Goal: Navigation & Orientation: Find specific page/section

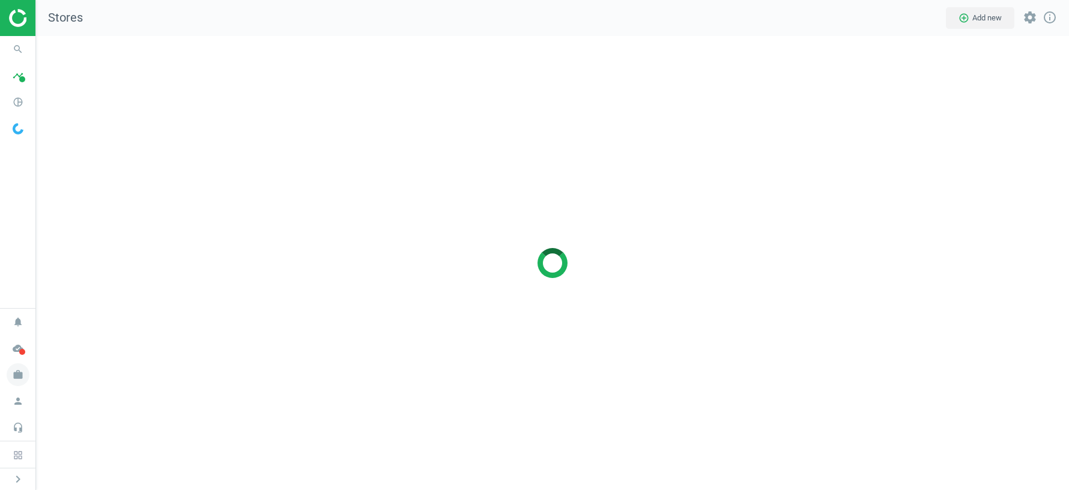
scroll to position [5, 6]
click at [16, 375] on icon "work" at bounding box center [18, 374] width 23 height 23
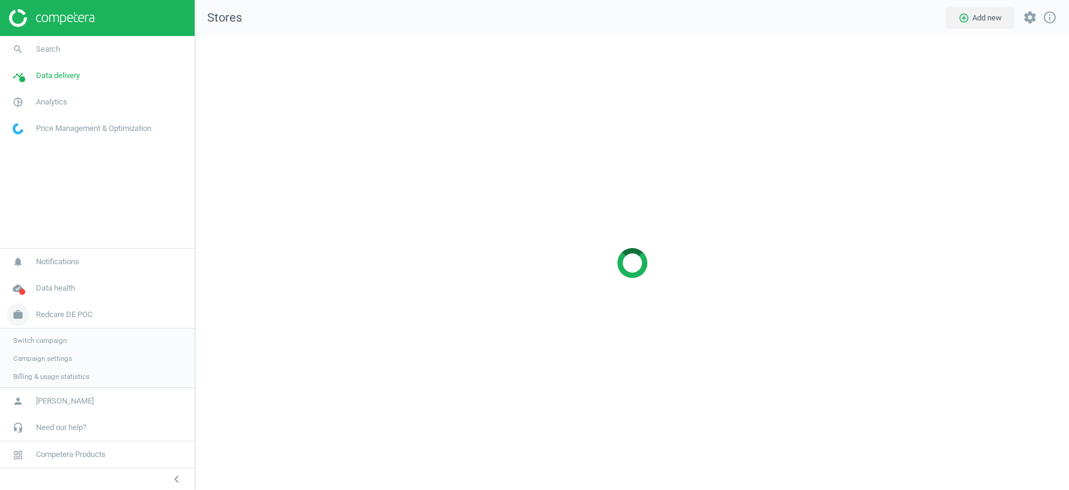
scroll to position [454, 874]
click at [44, 341] on span "Switch campaign" at bounding box center [39, 340] width 53 height 10
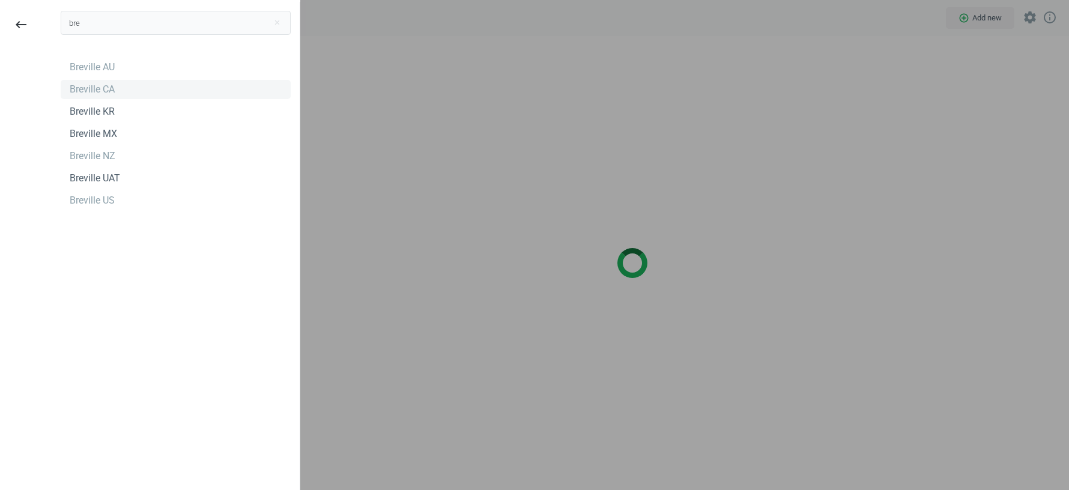
type input "bre"
click at [94, 86] on div "Breville CA" at bounding box center [92, 89] width 45 height 13
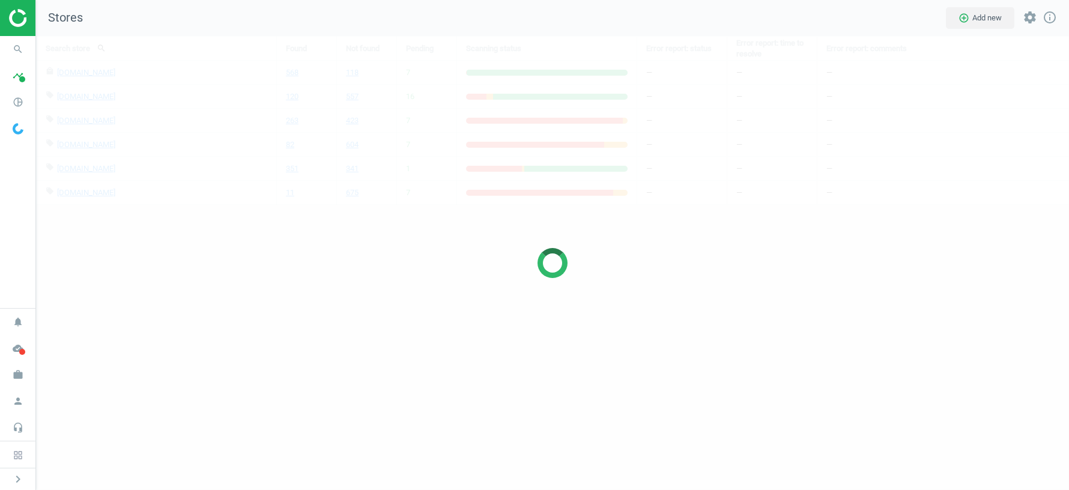
scroll to position [454, 1033]
click at [20, 91] on icon "pie_chart_outlined" at bounding box center [18, 102] width 23 height 23
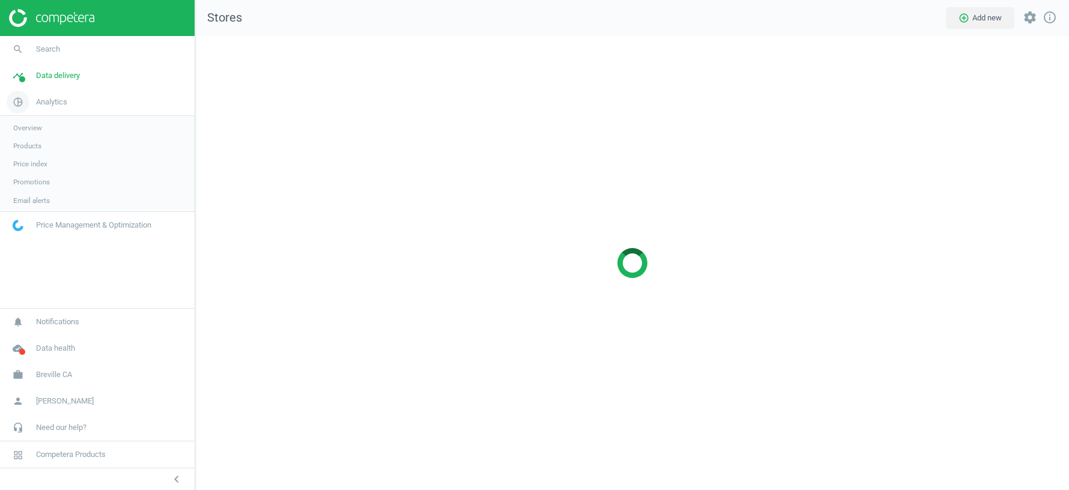
scroll to position [454, 874]
click at [37, 145] on span "Products" at bounding box center [27, 146] width 28 height 10
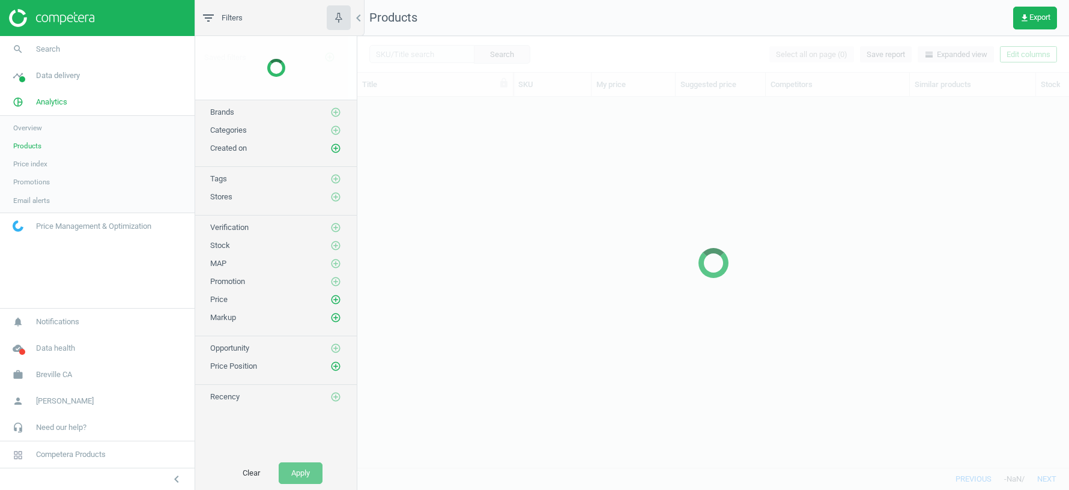
scroll to position [371, 712]
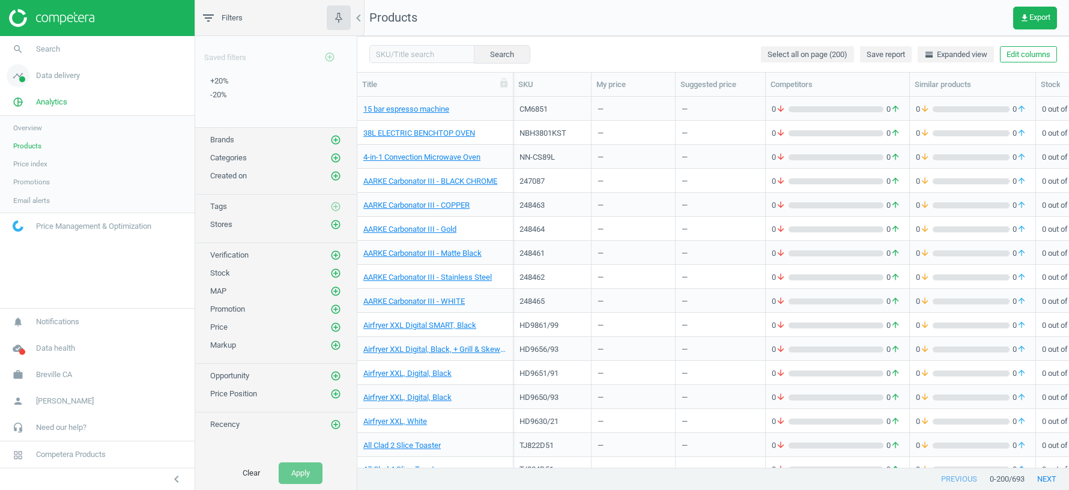
click at [78, 81] on link "timeline Data delivery" at bounding box center [97, 75] width 195 height 26
click at [25, 178] on link "Stores" at bounding box center [97, 174] width 195 height 18
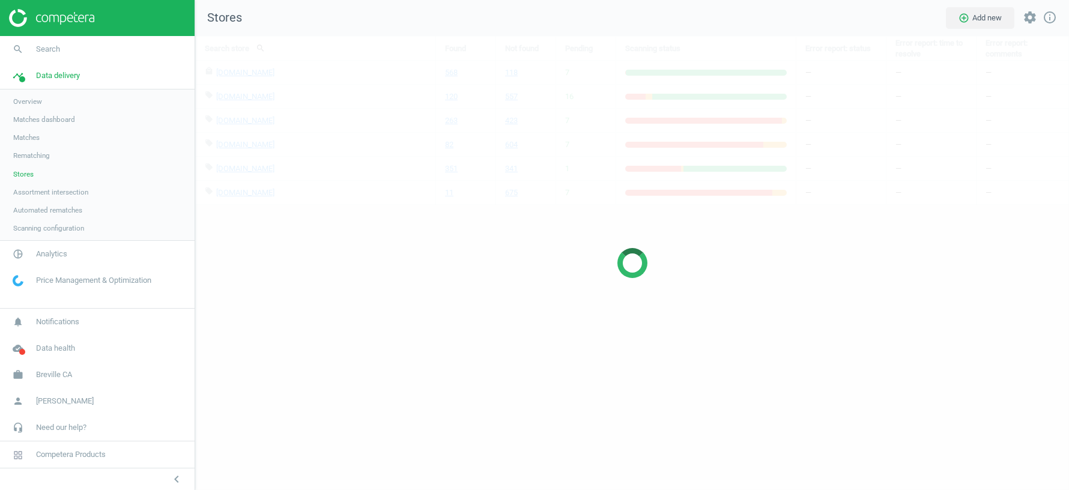
scroll to position [454, 874]
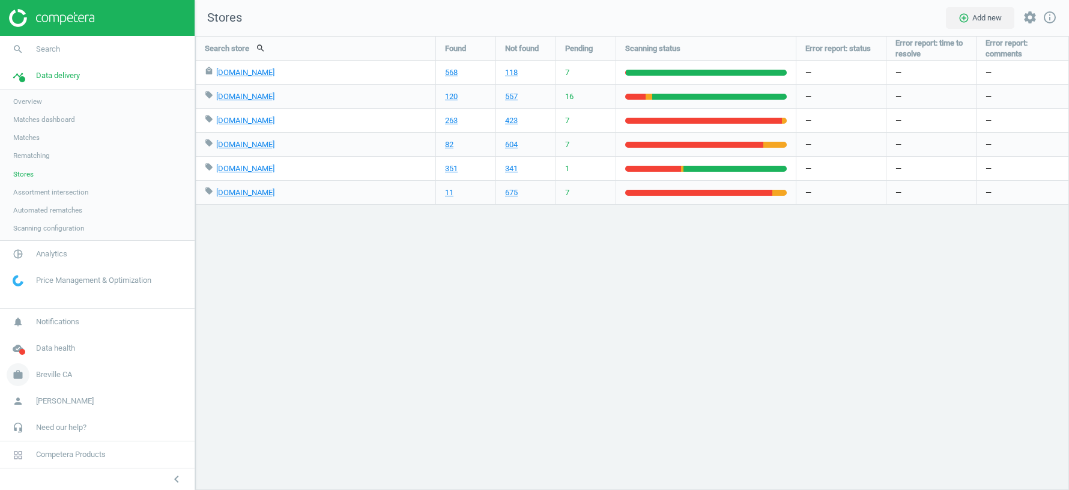
click at [52, 377] on span "Breville CA" at bounding box center [54, 374] width 36 height 11
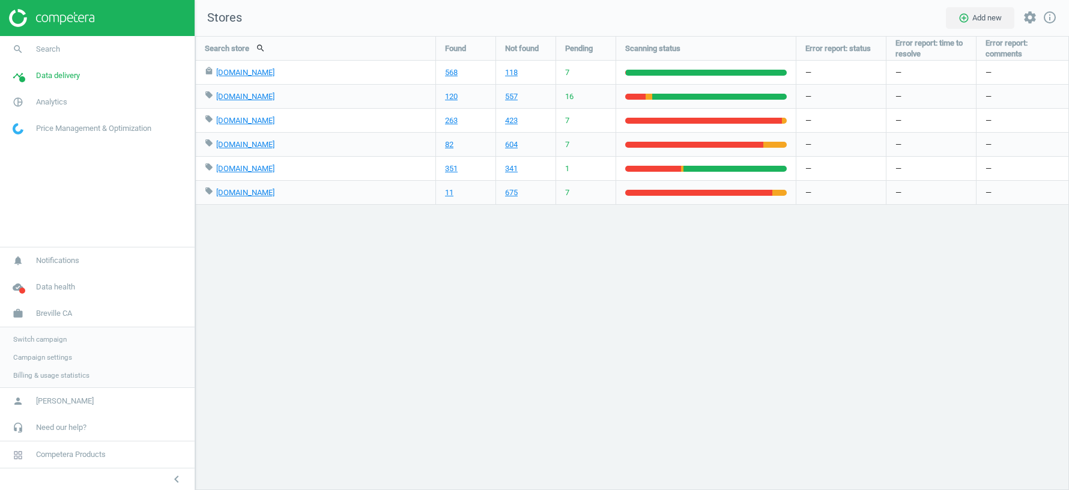
click at [53, 341] on span "Switch campaign" at bounding box center [39, 340] width 53 height 10
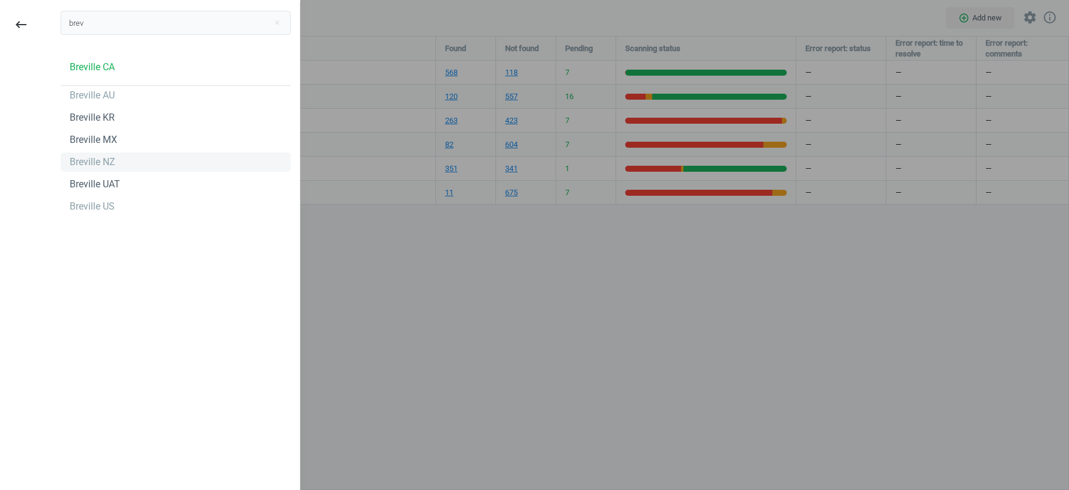
type input "brev"
click at [104, 165] on div "Breville NZ" at bounding box center [93, 162] width 46 height 13
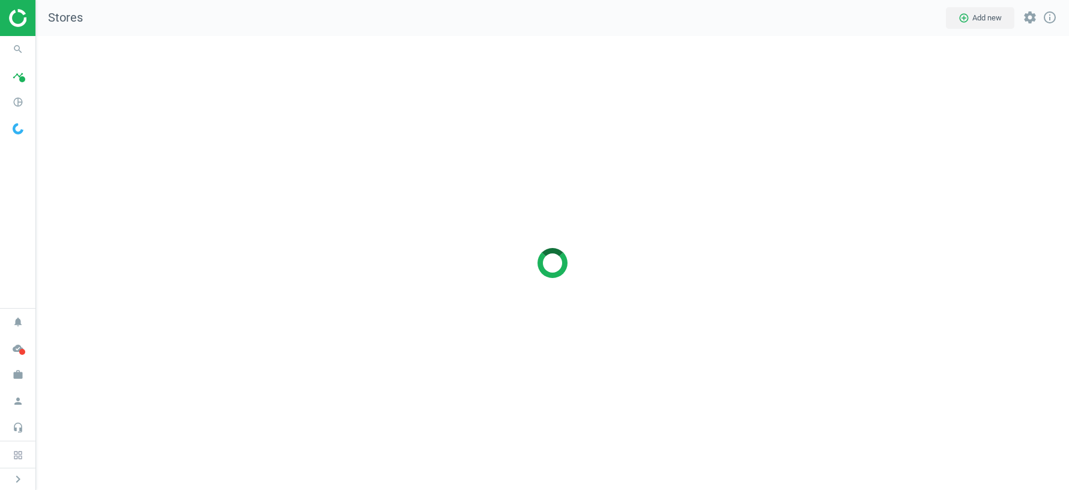
scroll to position [454, 1033]
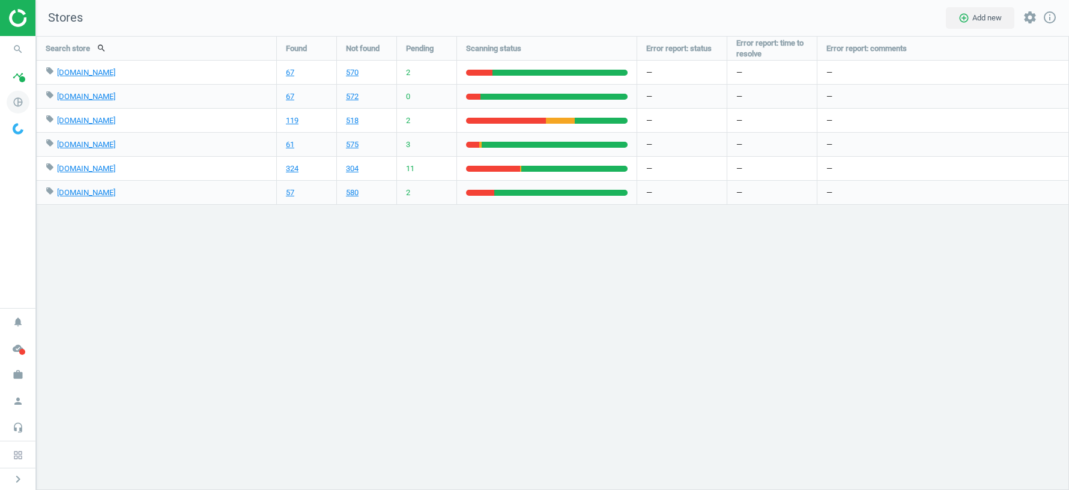
click at [22, 103] on icon "pie_chart_outlined" at bounding box center [18, 102] width 23 height 23
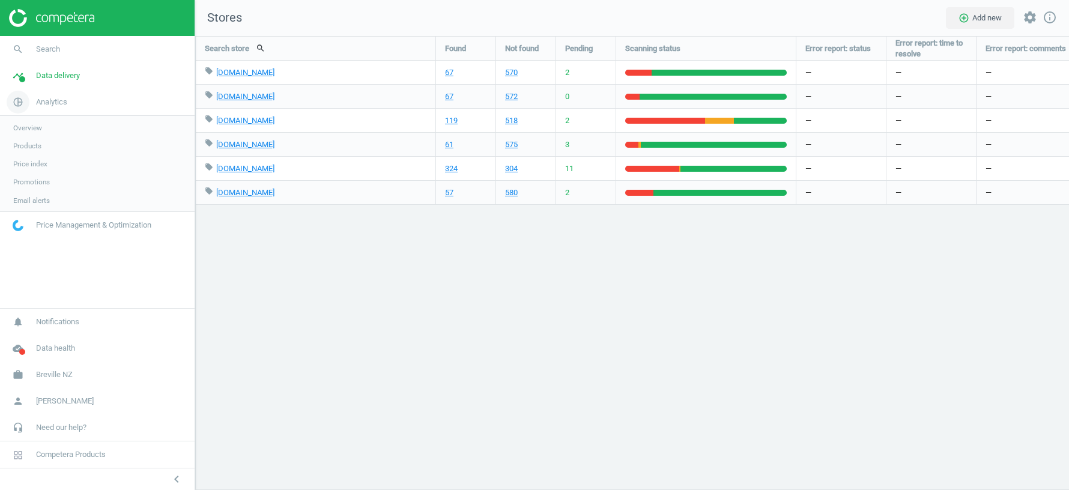
scroll to position [454, 874]
click at [50, 374] on span "Breville NZ" at bounding box center [54, 374] width 37 height 11
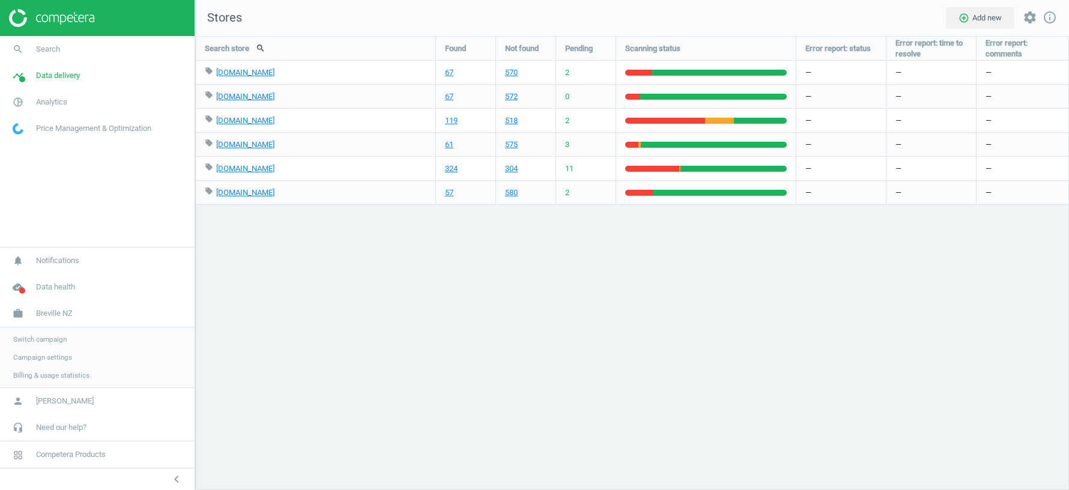
click at [41, 339] on span "Switch campaign" at bounding box center [39, 340] width 53 height 10
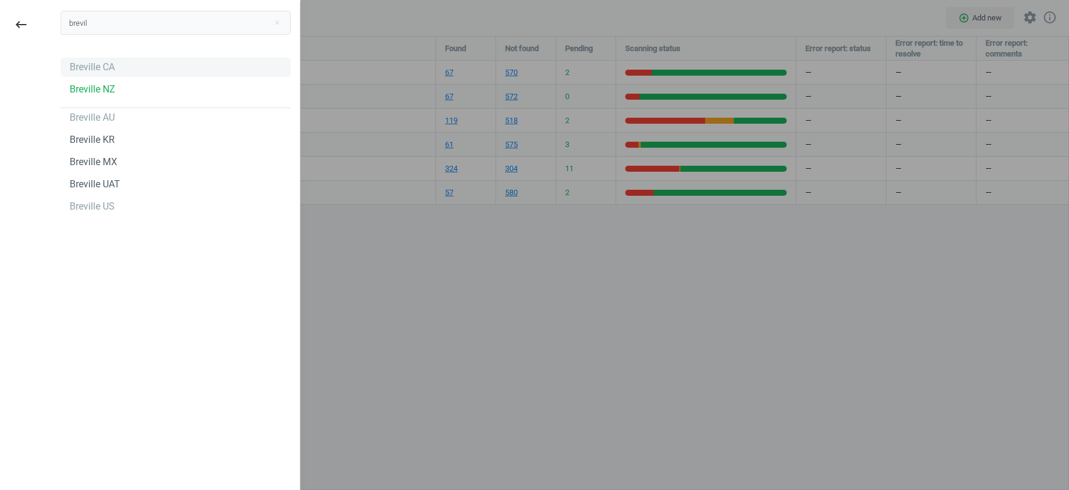
type input "brevil"
click at [80, 64] on div "Breville CA" at bounding box center [92, 67] width 45 height 13
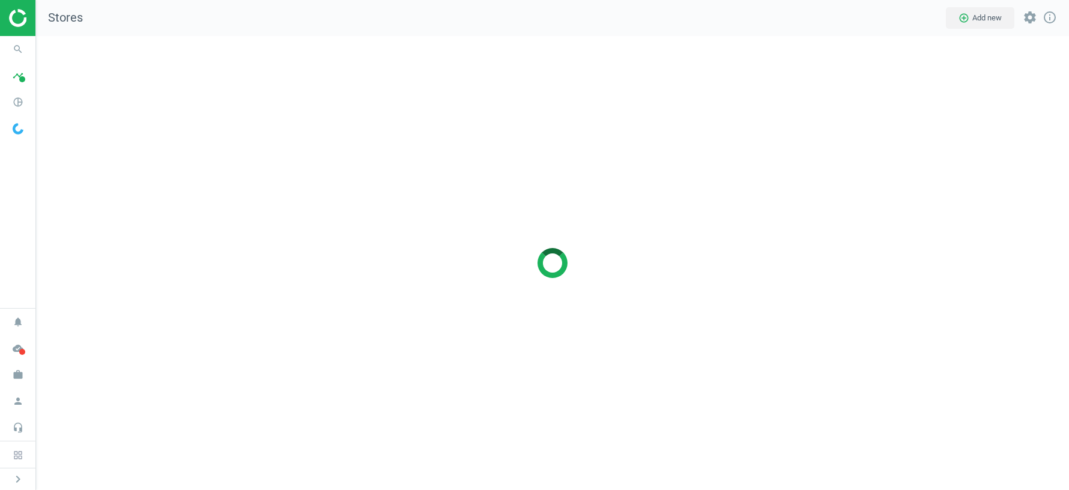
scroll to position [454, 1033]
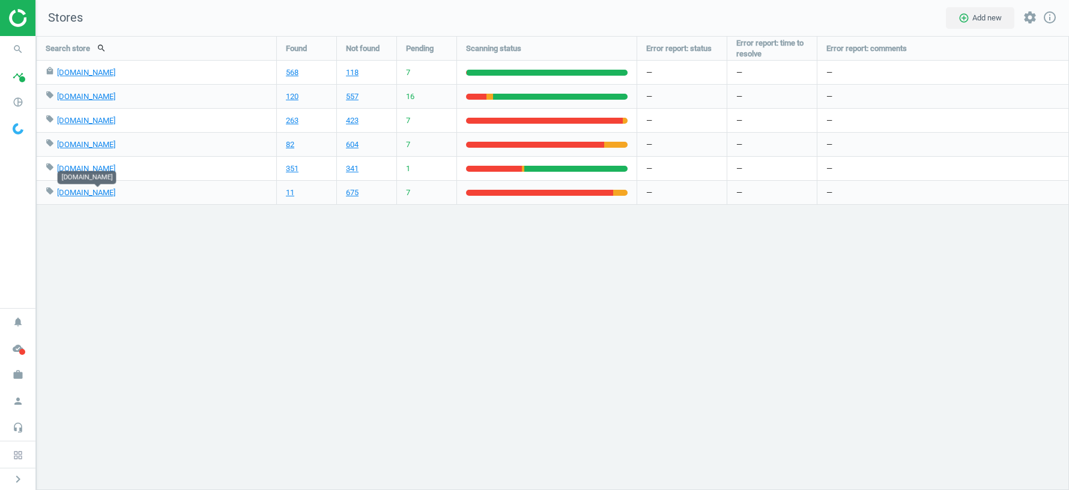
click at [727, 365] on div "Search store search Found Not found Pending Scanning status Error report: statu…" at bounding box center [552, 263] width 1033 height 454
click at [18, 377] on icon "work" at bounding box center [18, 374] width 23 height 23
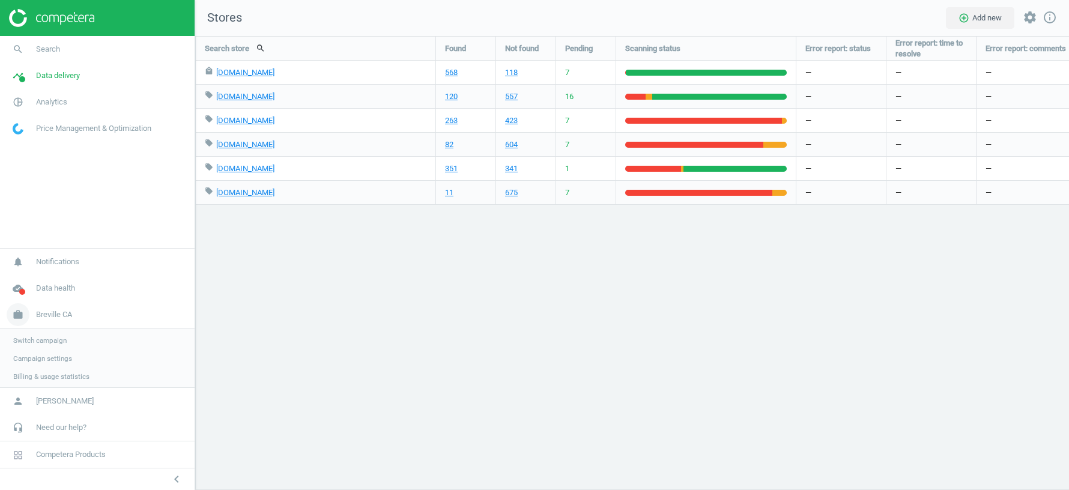
scroll to position [454, 874]
click at [55, 342] on span "Switch campaign" at bounding box center [39, 340] width 53 height 10
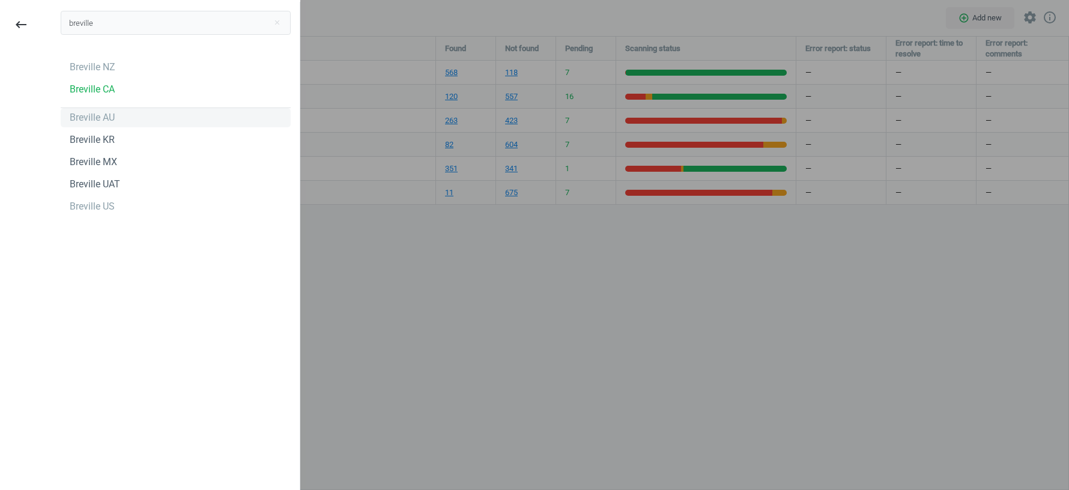
type input "breville"
click at [103, 114] on div "Breville AU" at bounding box center [92, 117] width 45 height 13
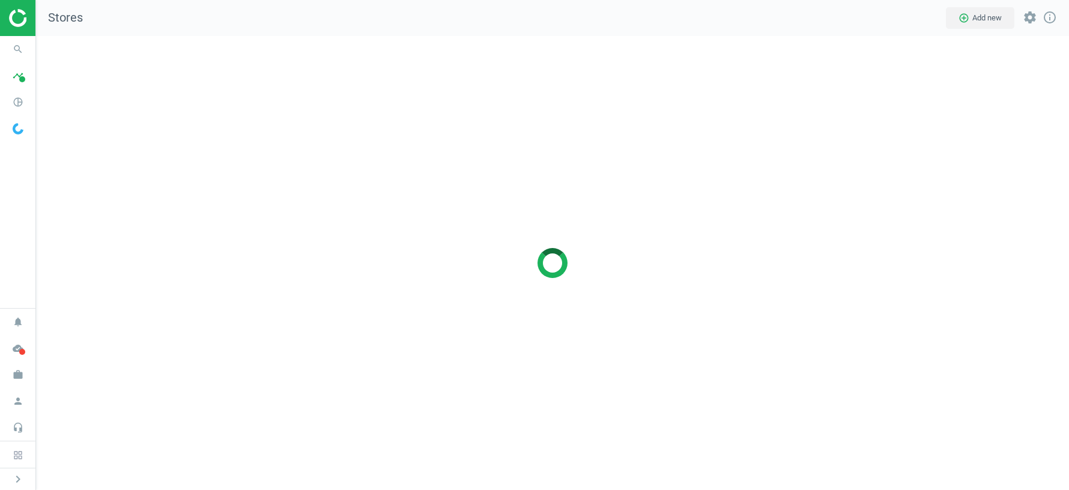
scroll to position [454, 1033]
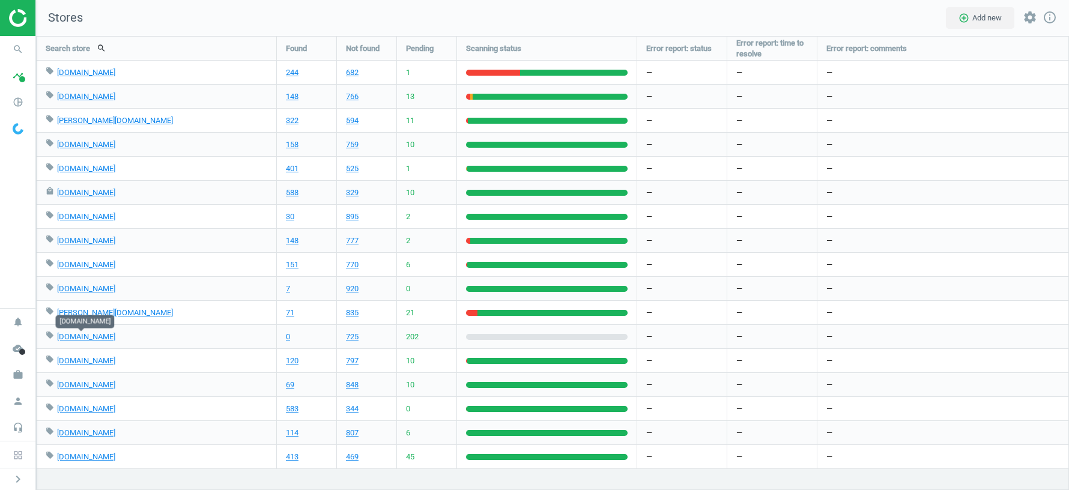
click at [601, 11] on nav "Stores add_circle_outline Add new settings info_outline" at bounding box center [552, 18] width 1033 height 36
click at [14, 97] on icon "pie_chart_outlined" at bounding box center [18, 102] width 23 height 23
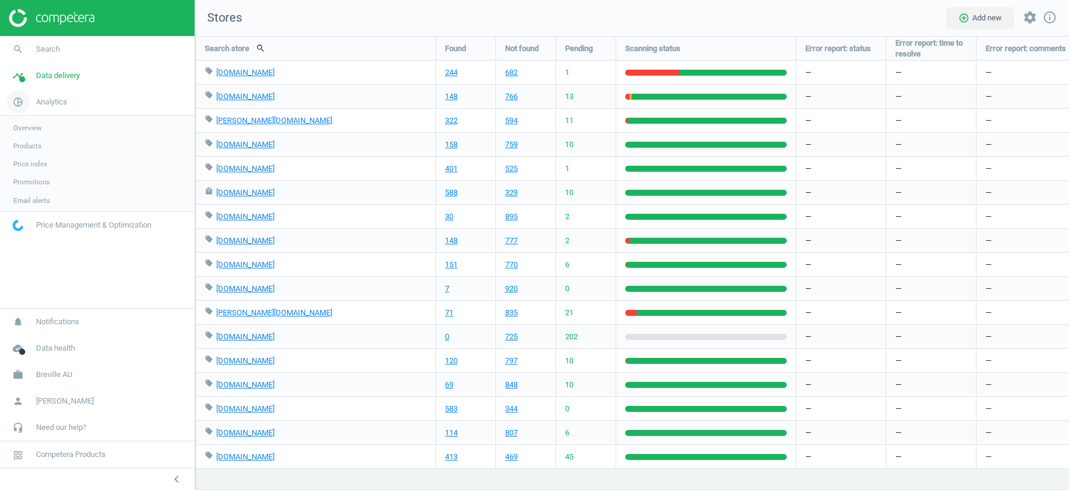
scroll to position [5, 6]
click at [61, 77] on span "Data delivery" at bounding box center [58, 75] width 44 height 11
click at [35, 133] on span "Matches" at bounding box center [26, 138] width 26 height 10
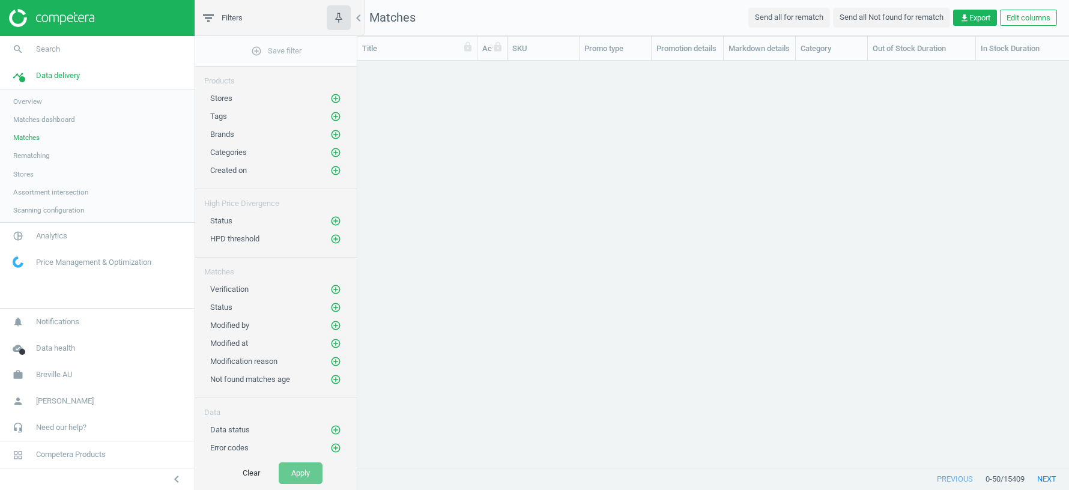
scroll to position [407, 712]
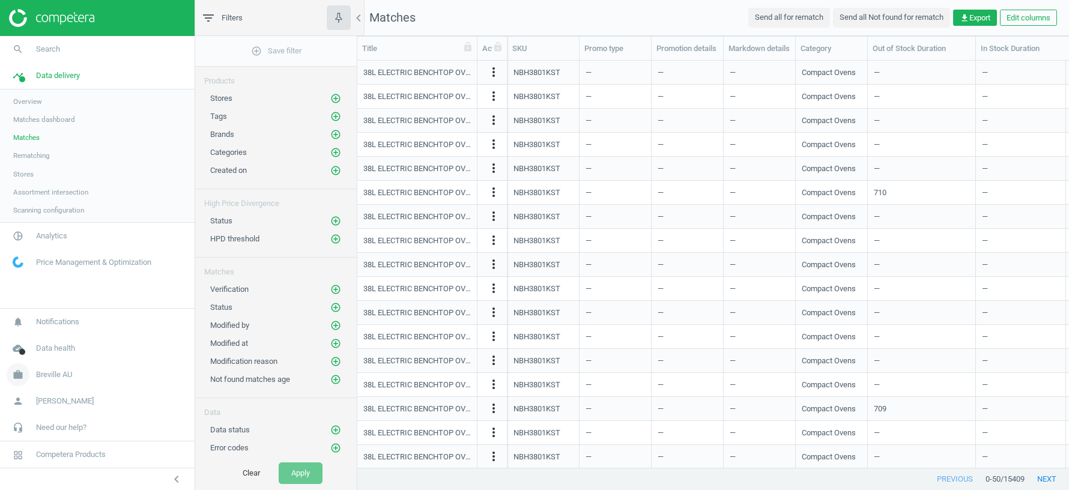
click at [56, 375] on span "Breville AU" at bounding box center [54, 374] width 36 height 11
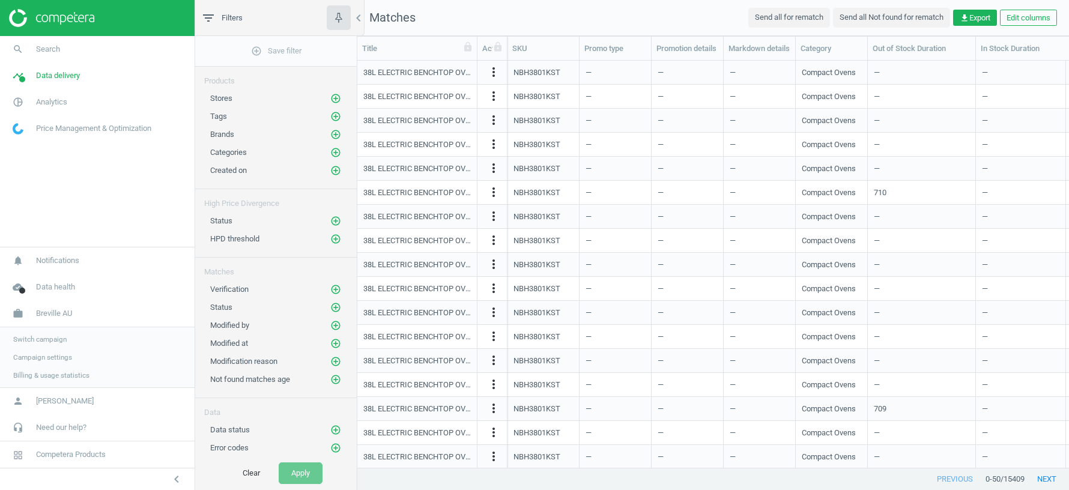
click at [45, 333] on link "Switch campaign" at bounding box center [97, 339] width 195 height 18
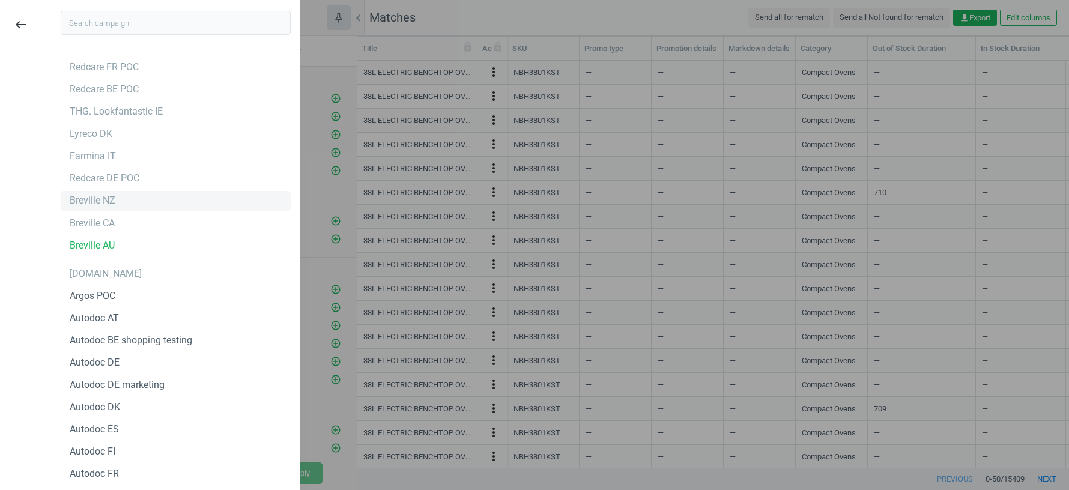
click at [100, 207] on div "Breville NZ" at bounding box center [93, 200] width 46 height 13
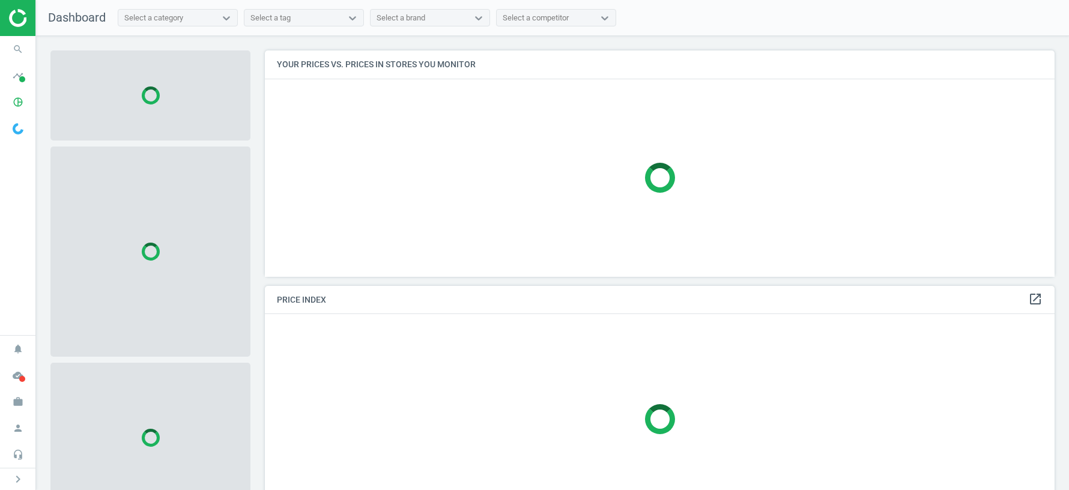
scroll to position [226, 790]
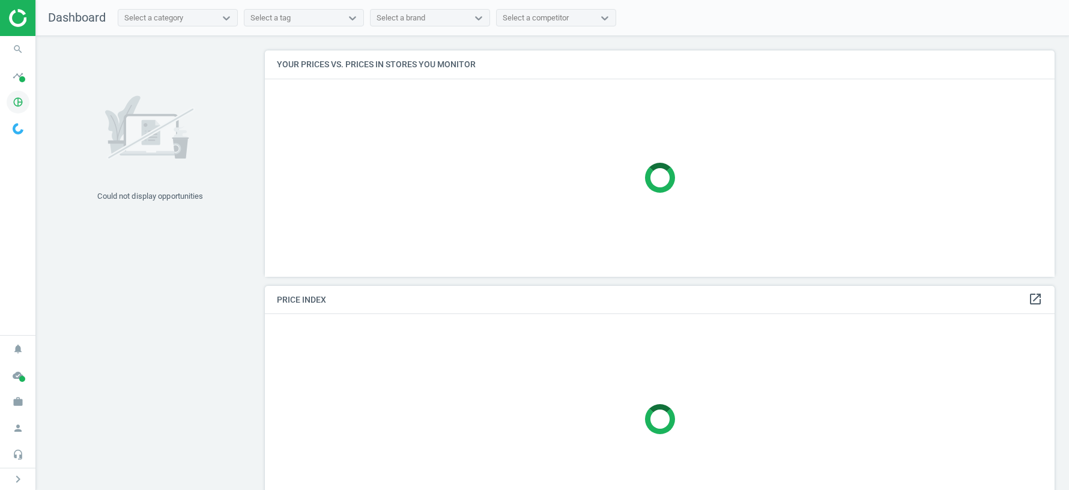
click at [17, 103] on icon "pie_chart_outlined" at bounding box center [18, 102] width 23 height 23
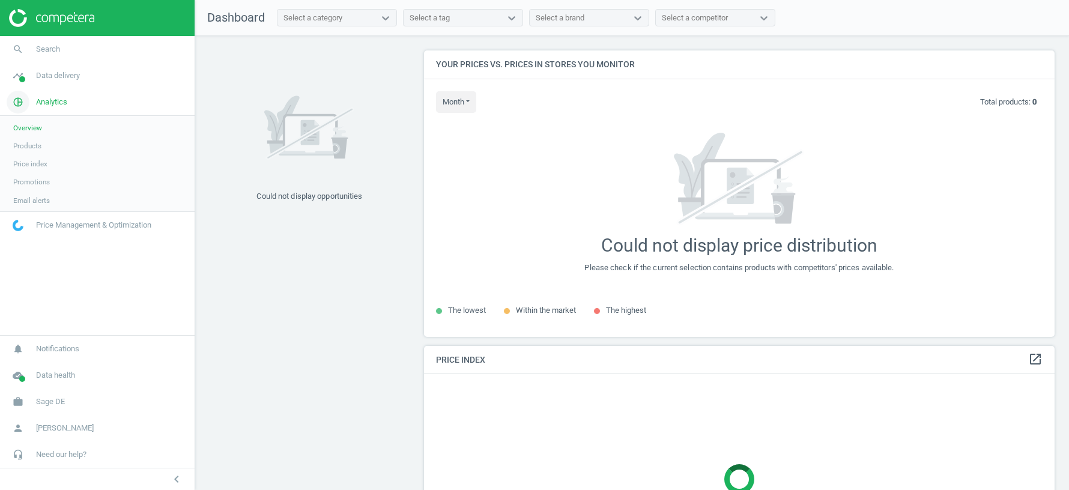
scroll to position [286, 631]
click at [43, 81] on link "timeline Data delivery" at bounding box center [97, 75] width 195 height 26
click at [31, 177] on span "Stores" at bounding box center [23, 174] width 20 height 10
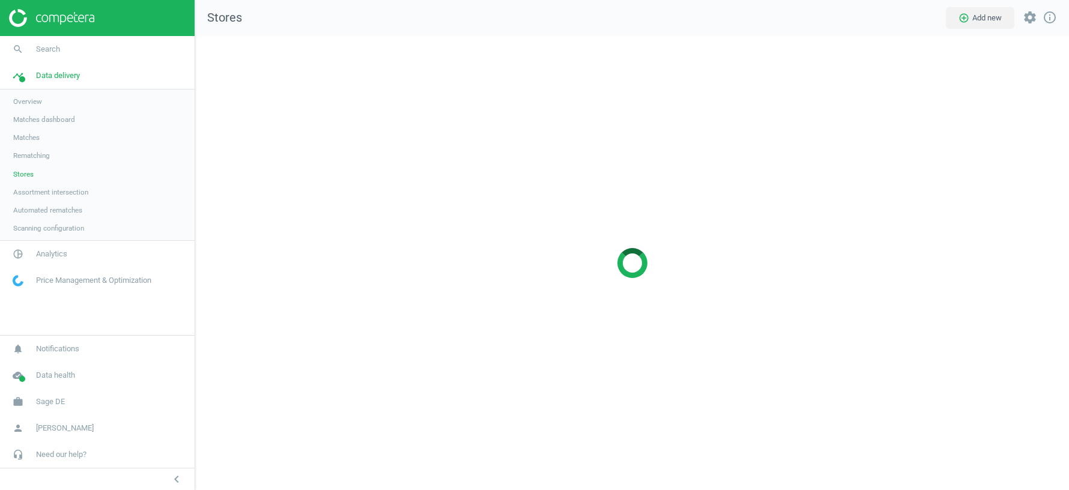
scroll to position [454, 874]
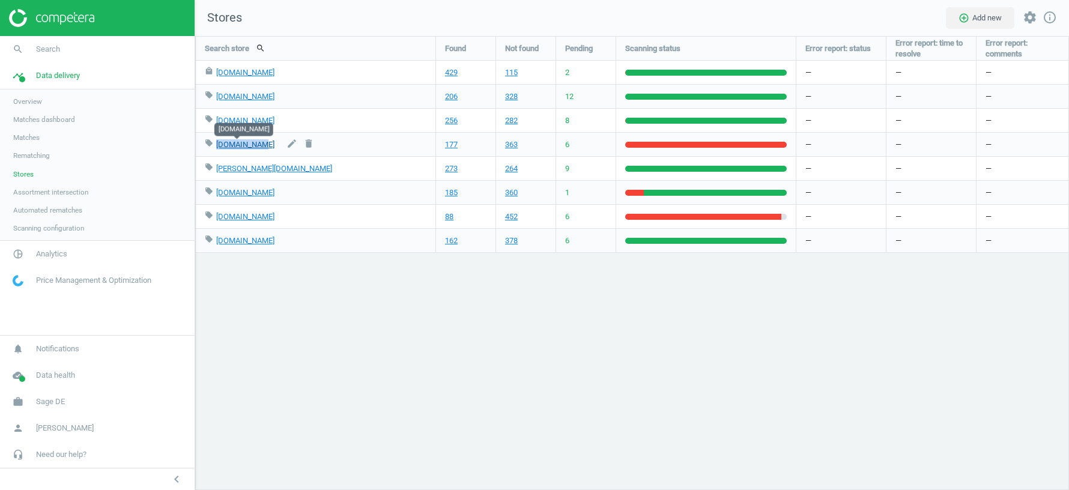
drag, startPoint x: 260, startPoint y: 144, endPoint x: 216, endPoint y: 142, distance: 43.9
click at [216, 142] on div "local_offer euronics.de edit delete" at bounding box center [316, 144] width 222 height 23
copy link "euronics.de"
drag, startPoint x: 297, startPoint y: 191, endPoint x: 217, endPoint y: 190, distance: 79.3
click at [217, 190] on div "local_offer sageappliances.com edit delete" at bounding box center [316, 192] width 222 height 23
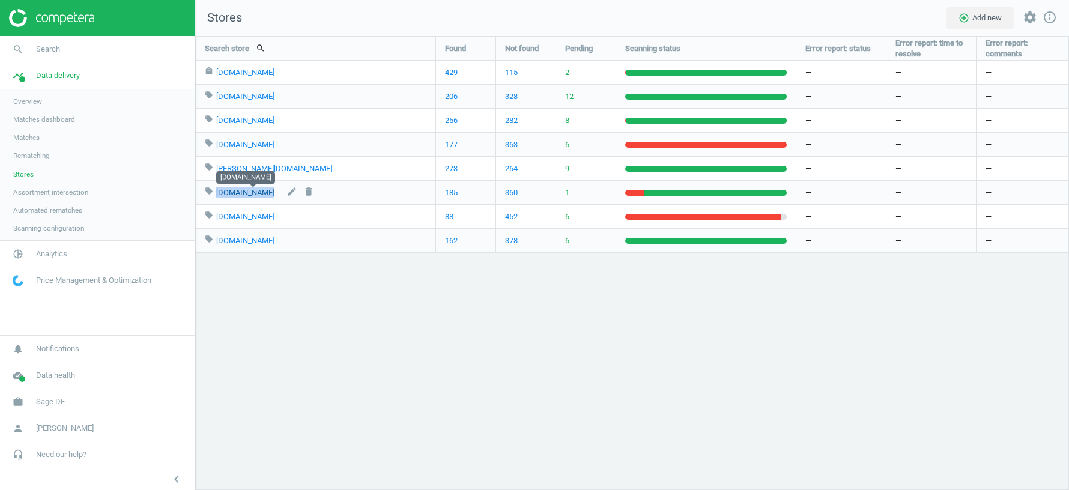
copy div "sageappliances.com edit delete"
drag, startPoint x: 252, startPoint y: 217, endPoint x: 217, endPoint y: 214, distance: 35.6
click at [217, 214] on div "local_offer expert.de edit delete" at bounding box center [316, 216] width 222 height 23
copy link "expert.de"
click at [241, 363] on div "Search store search Found Not found Pending Scanning status Error report: statu…" at bounding box center [632, 263] width 874 height 454
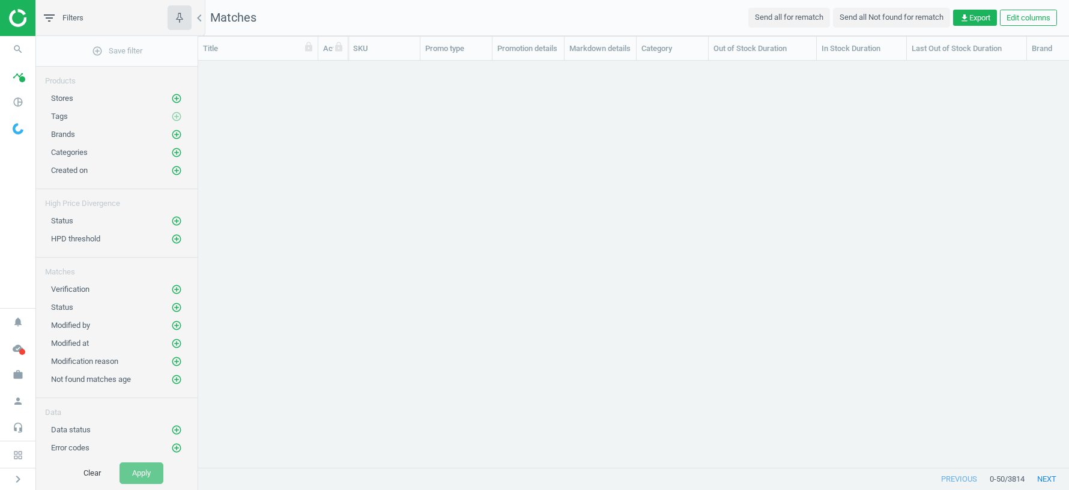
scroll to position [407, 871]
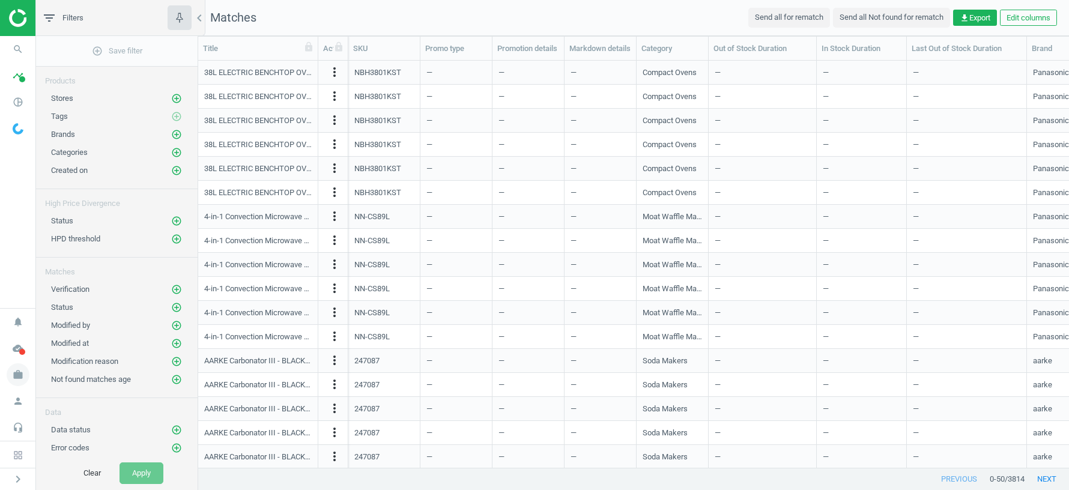
click at [16, 371] on icon "work" at bounding box center [18, 374] width 23 height 23
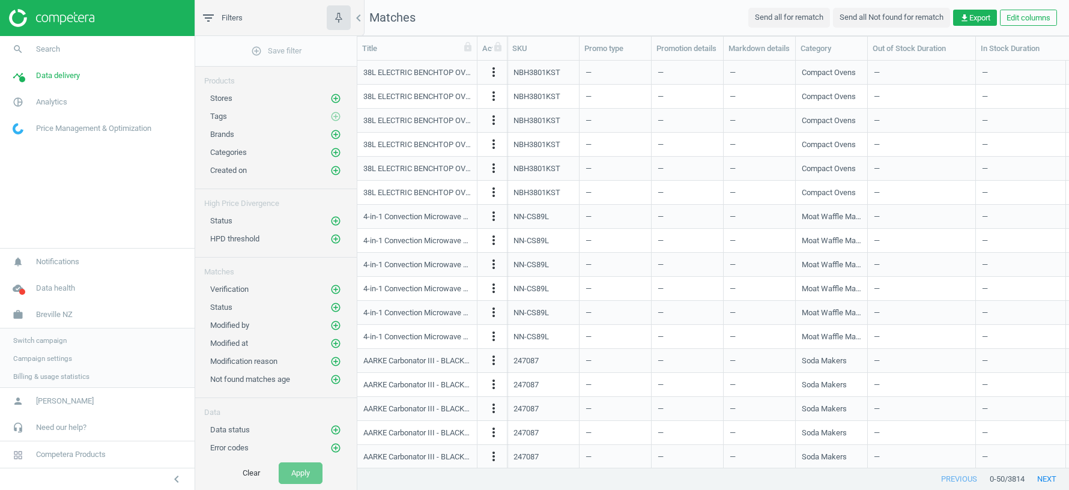
scroll to position [1, 1]
click at [53, 342] on span "Switch campaign" at bounding box center [39, 340] width 53 height 10
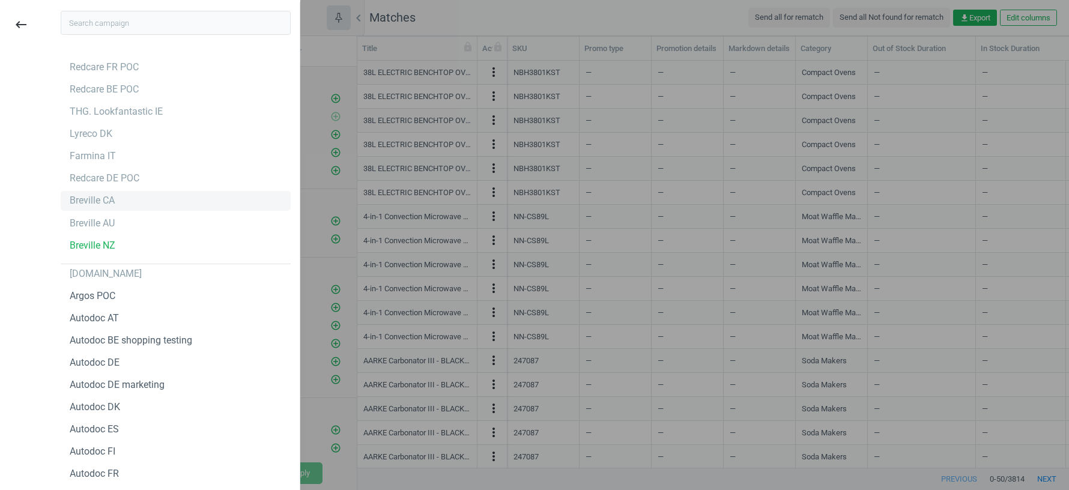
click at [89, 197] on div "Breville CA" at bounding box center [92, 200] width 45 height 13
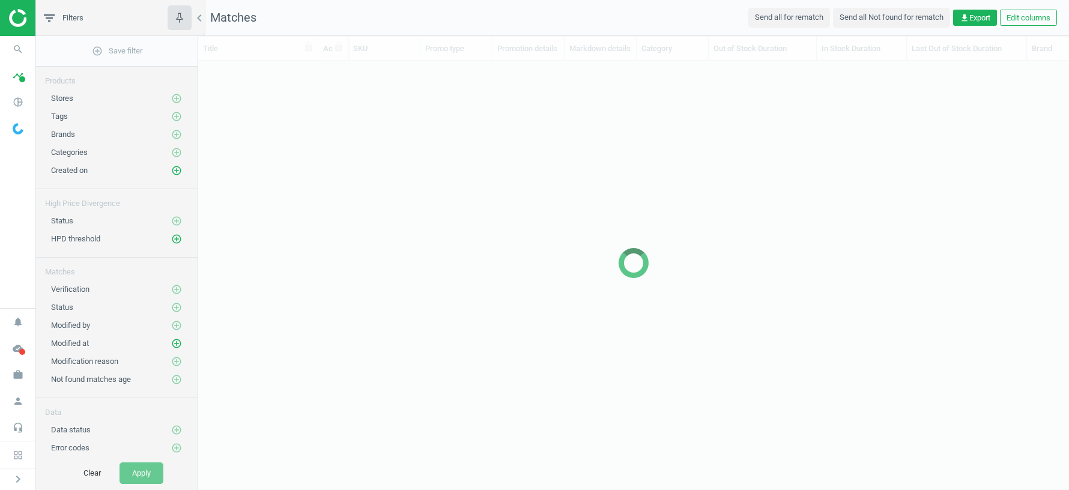
scroll to position [407, 871]
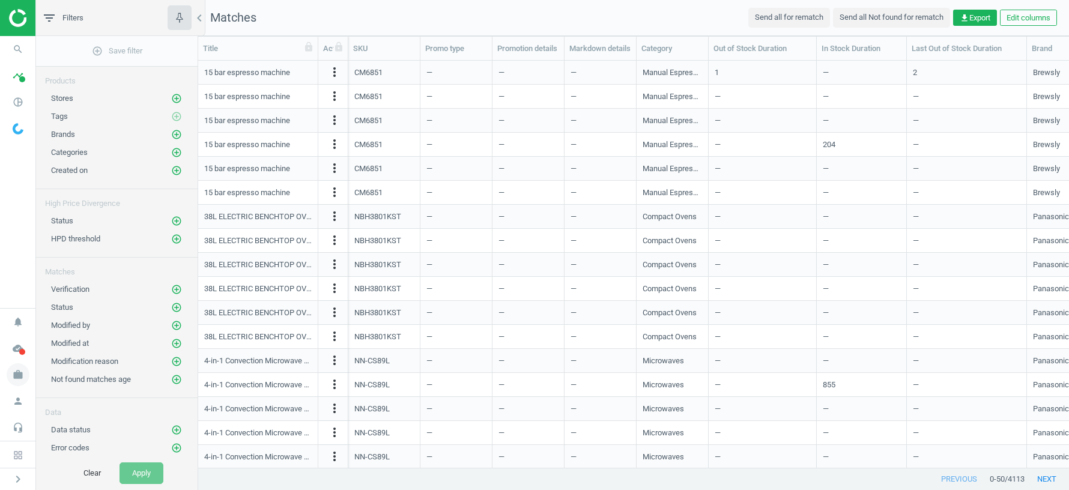
click at [19, 377] on icon "work" at bounding box center [18, 374] width 23 height 23
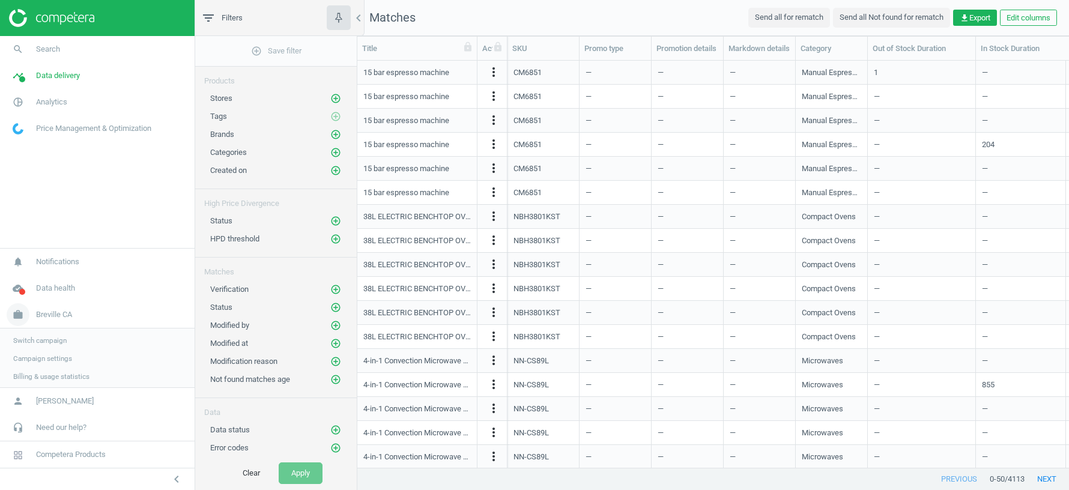
scroll to position [1, 1]
click at [47, 343] on span "Switch campaign" at bounding box center [39, 340] width 53 height 10
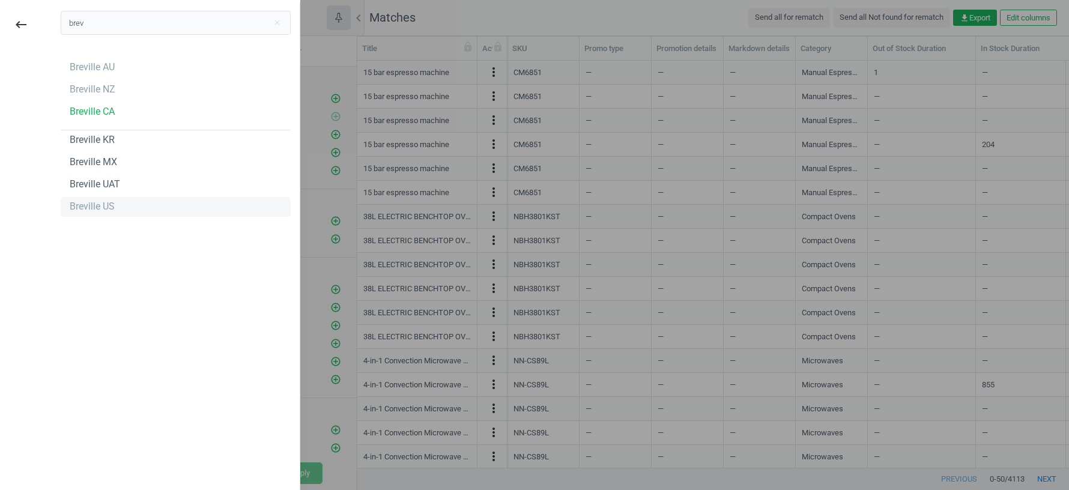
type input "brev"
click at [100, 207] on div "Breville US" at bounding box center [92, 206] width 45 height 13
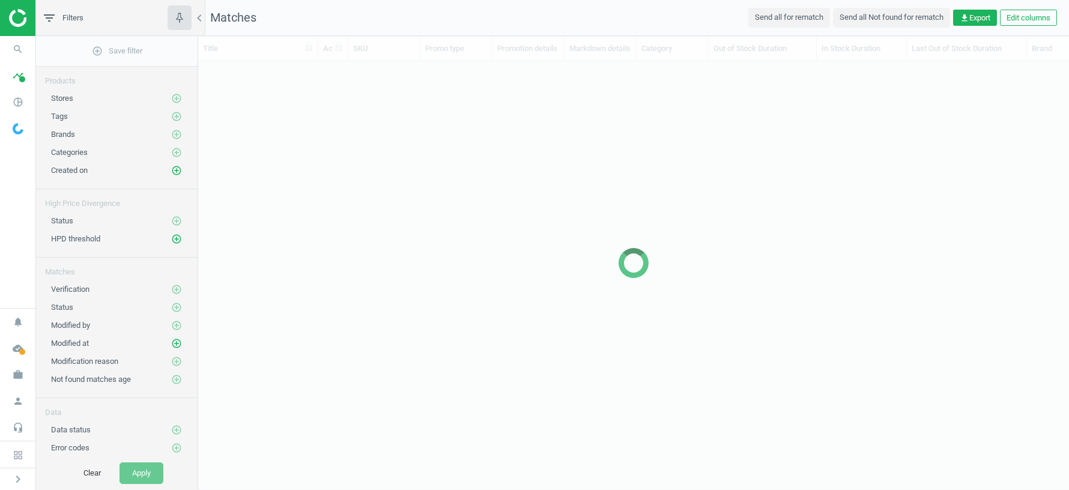
scroll to position [407, 871]
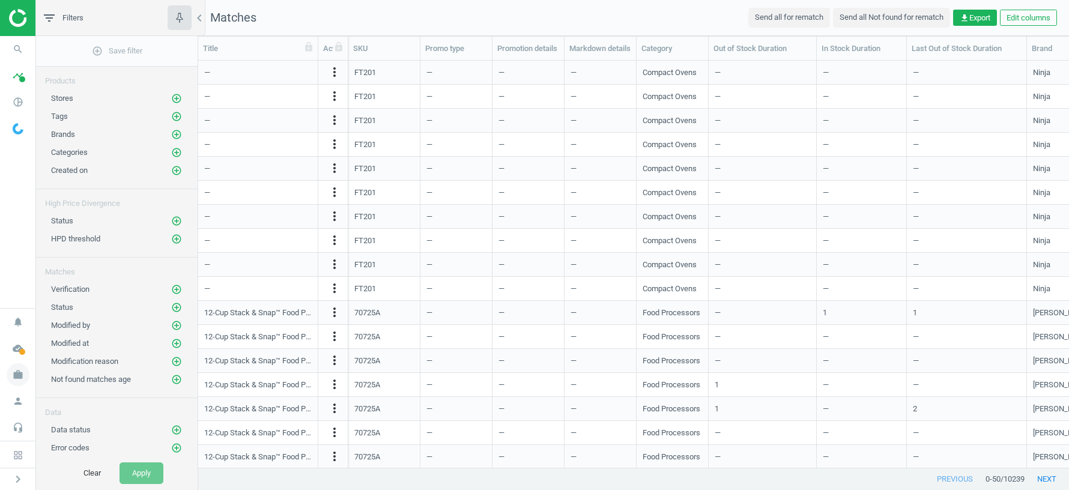
click at [17, 374] on icon "work" at bounding box center [18, 374] width 23 height 23
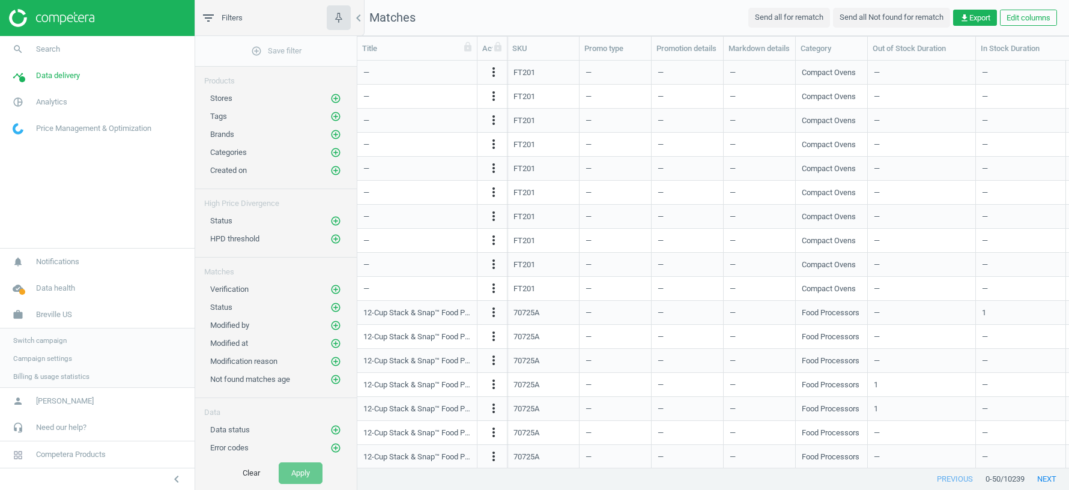
scroll to position [407, 712]
click at [48, 340] on span "Switch campaign" at bounding box center [39, 340] width 53 height 10
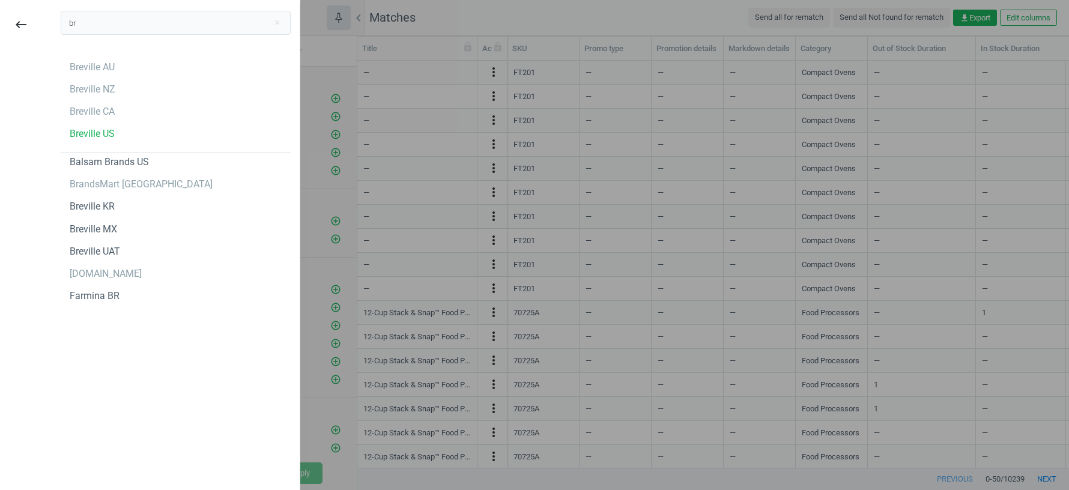
type input "b"
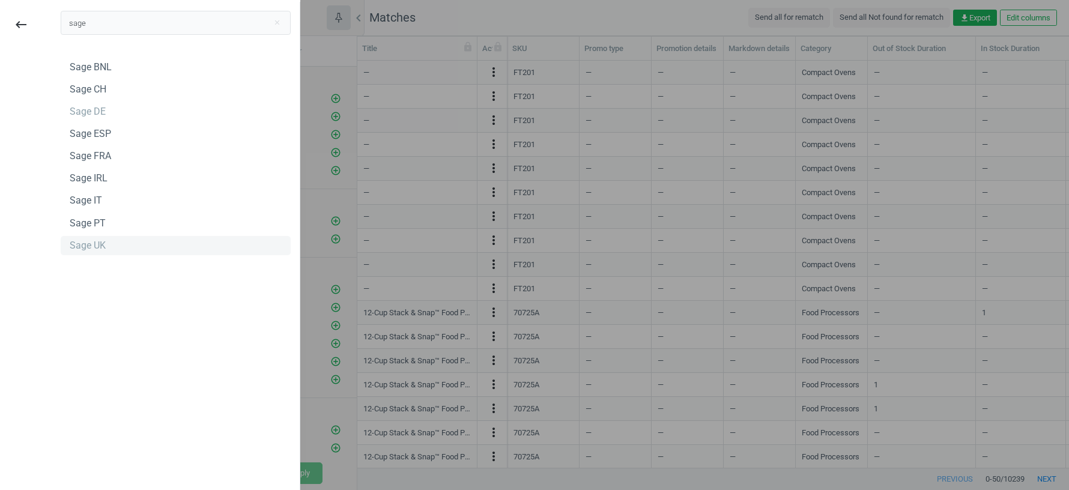
type input "sage"
click at [97, 241] on div "Sage UK" at bounding box center [88, 245] width 36 height 13
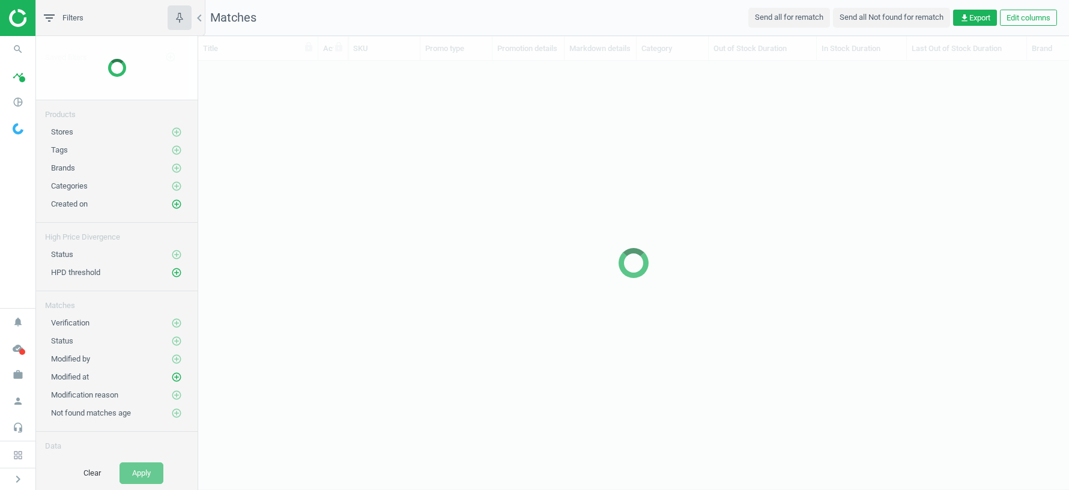
scroll to position [407, 871]
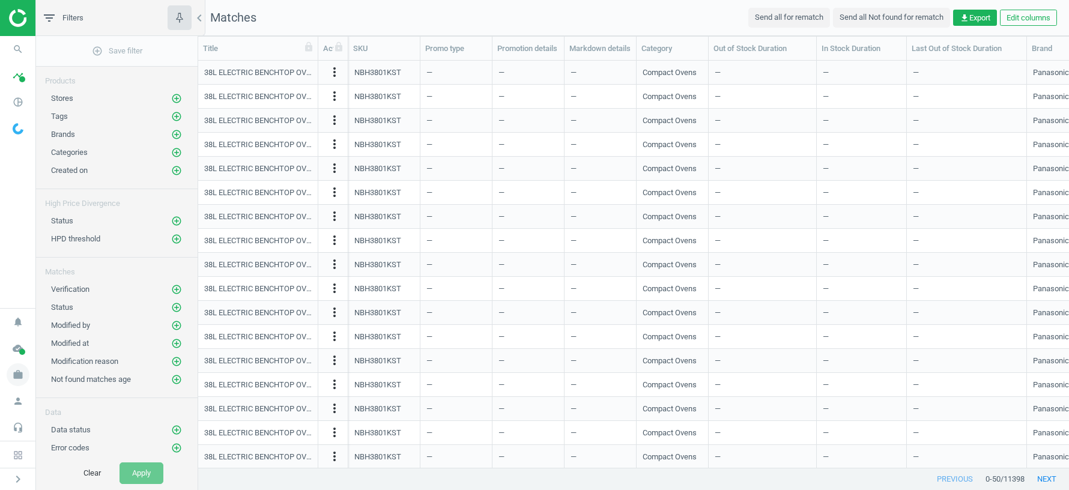
click at [23, 373] on icon "work" at bounding box center [18, 374] width 23 height 23
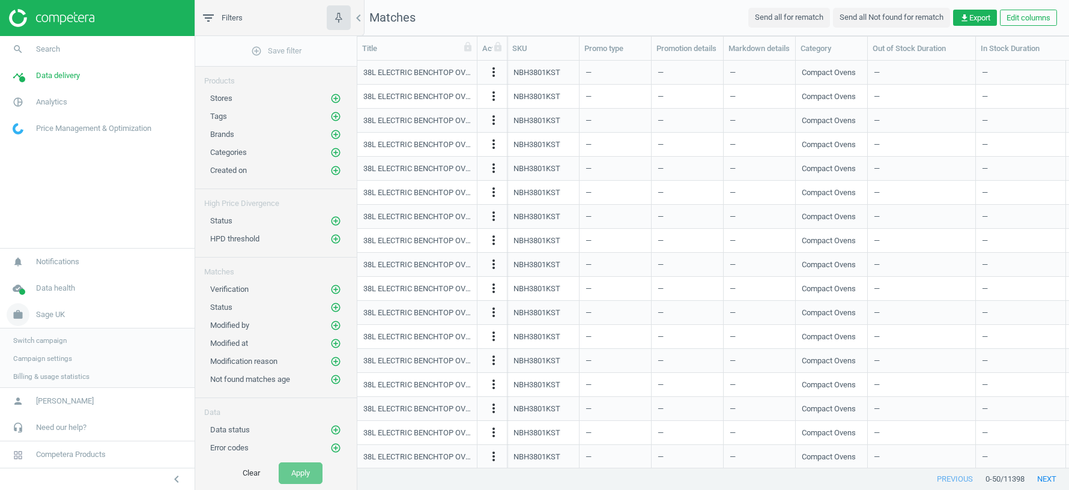
scroll to position [407, 712]
click at [50, 339] on span "Switch campaign" at bounding box center [39, 340] width 53 height 10
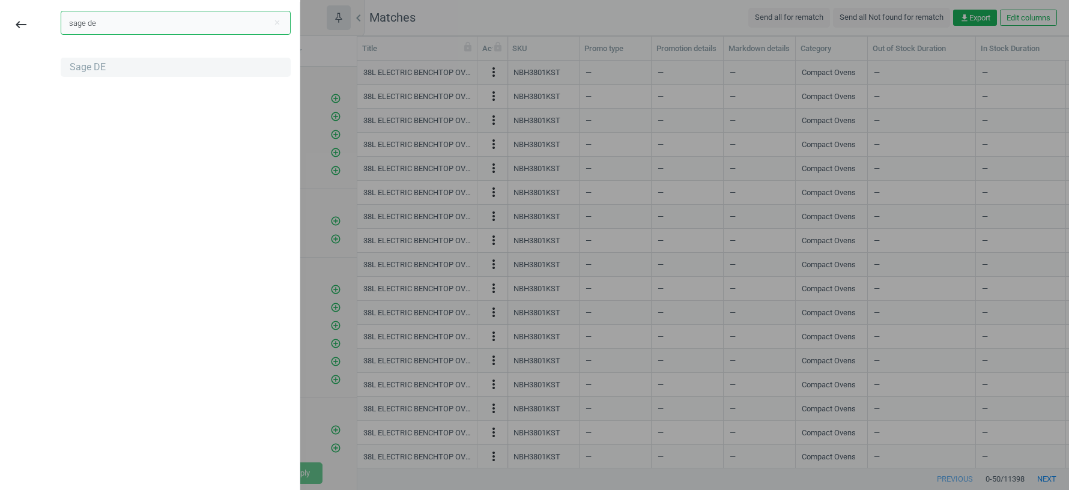
type input "sage de"
click at [86, 67] on div "Sage DE" at bounding box center [88, 67] width 36 height 13
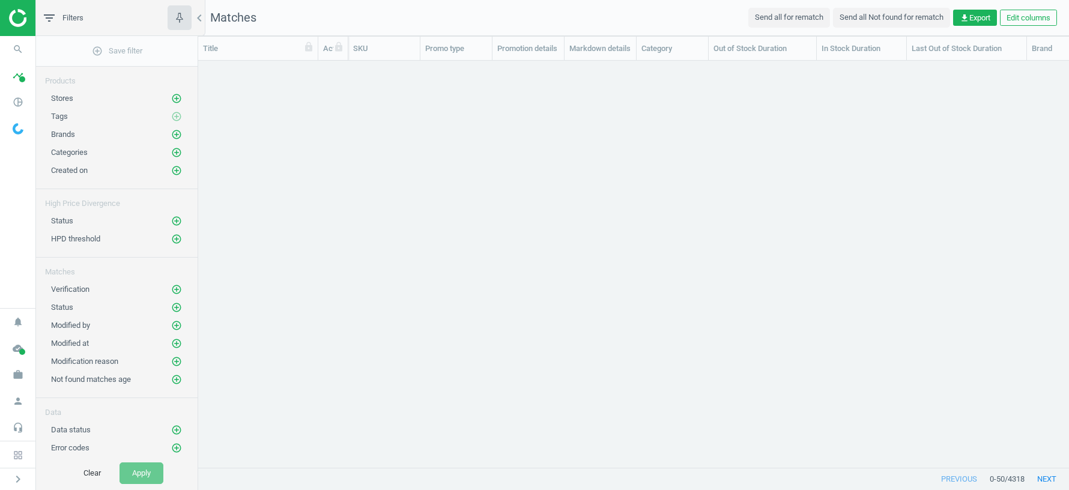
scroll to position [407, 871]
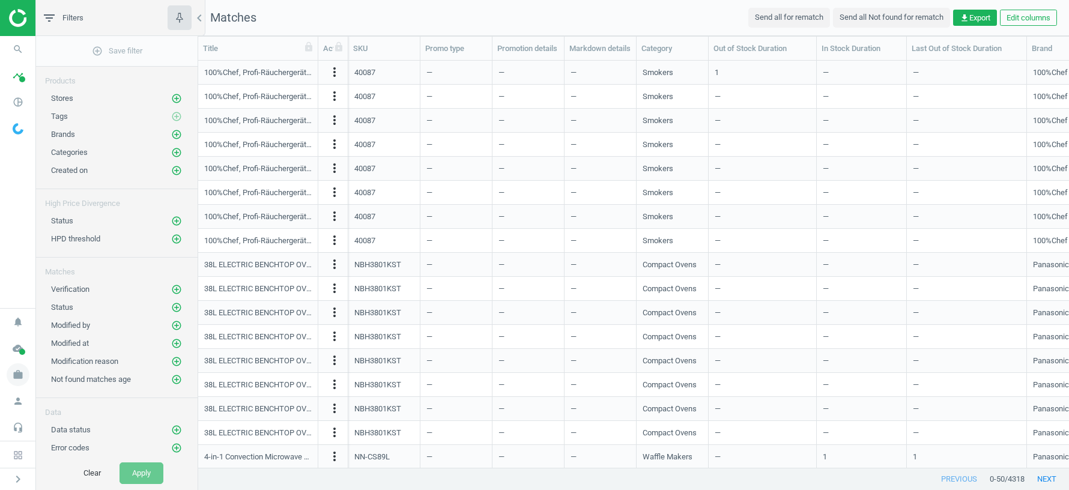
click at [13, 374] on icon "work" at bounding box center [18, 374] width 23 height 23
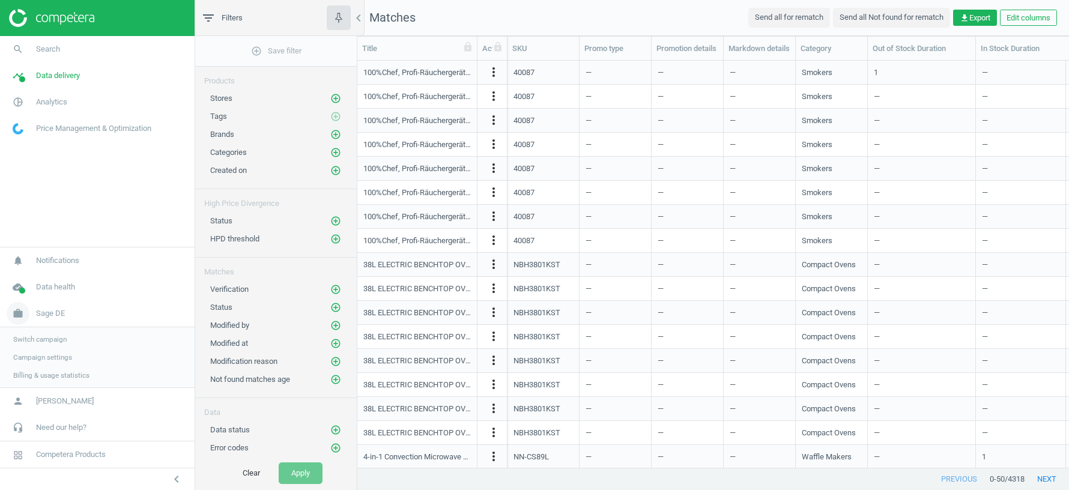
scroll to position [1, 1]
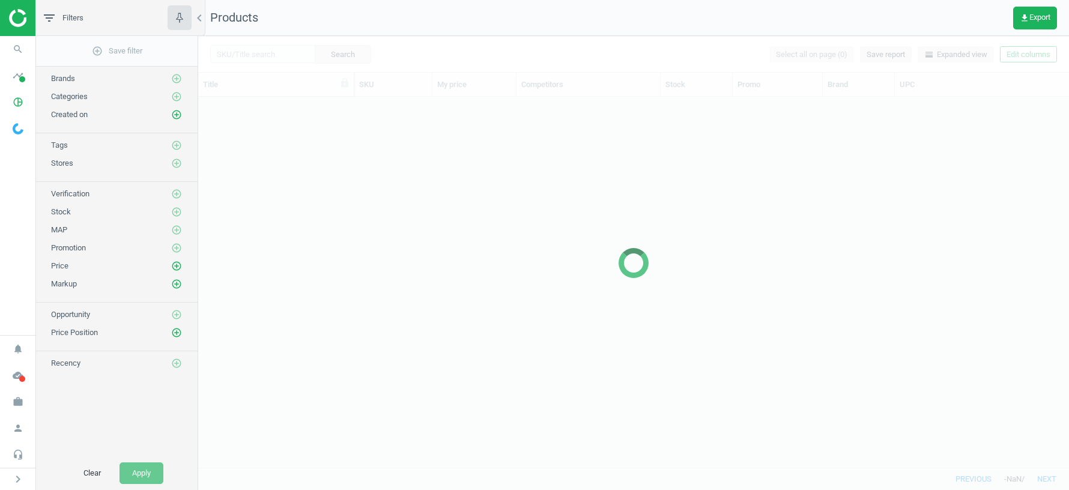
scroll to position [371, 871]
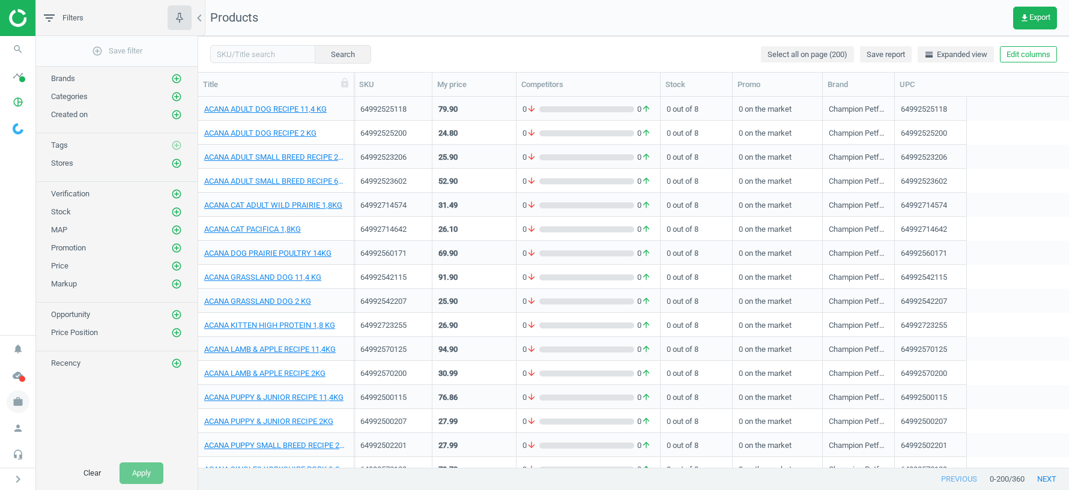
click at [14, 405] on icon "work" at bounding box center [18, 401] width 23 height 23
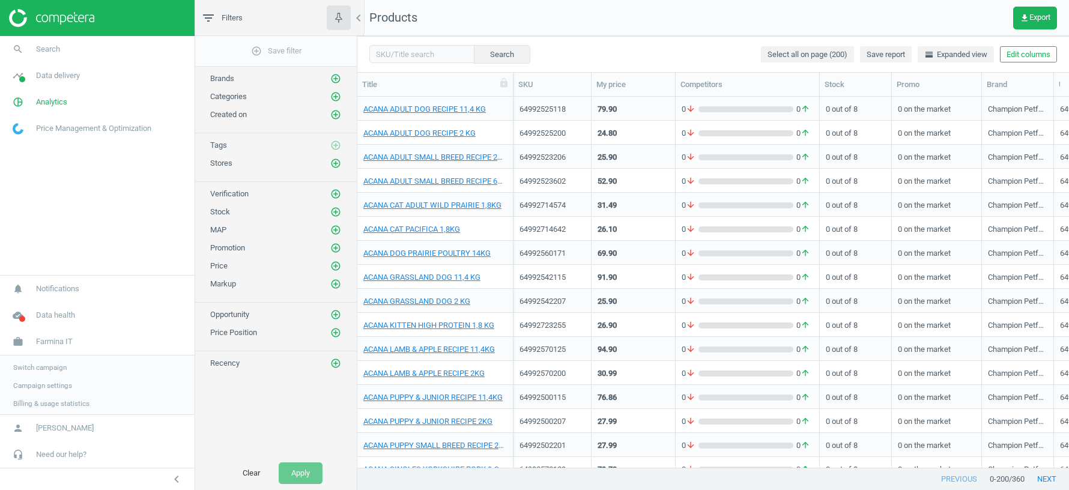
scroll to position [371, 712]
click at [55, 366] on span "Switch campaign" at bounding box center [39, 367] width 53 height 10
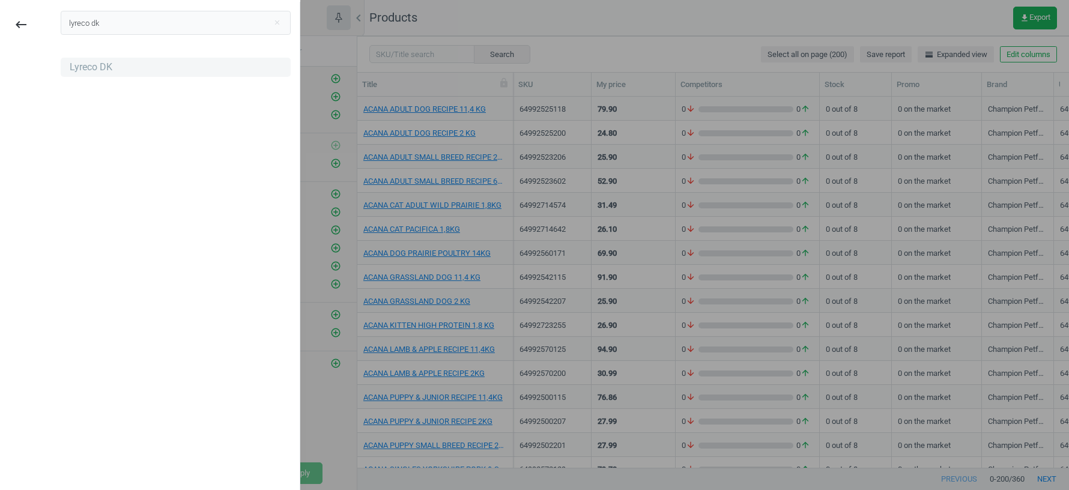
type input "lyreco dk"
click at [104, 70] on div "Lyreco DK" at bounding box center [91, 67] width 43 height 13
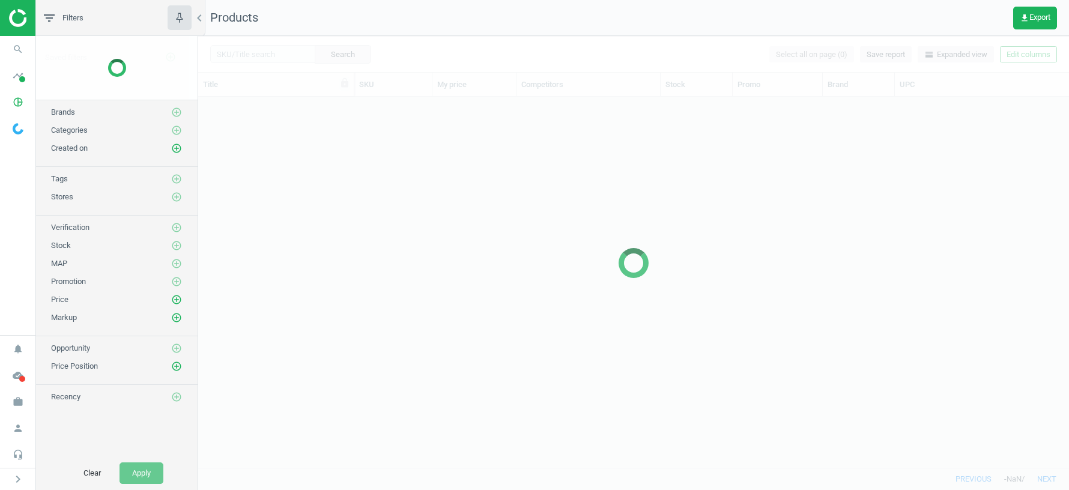
scroll to position [371, 871]
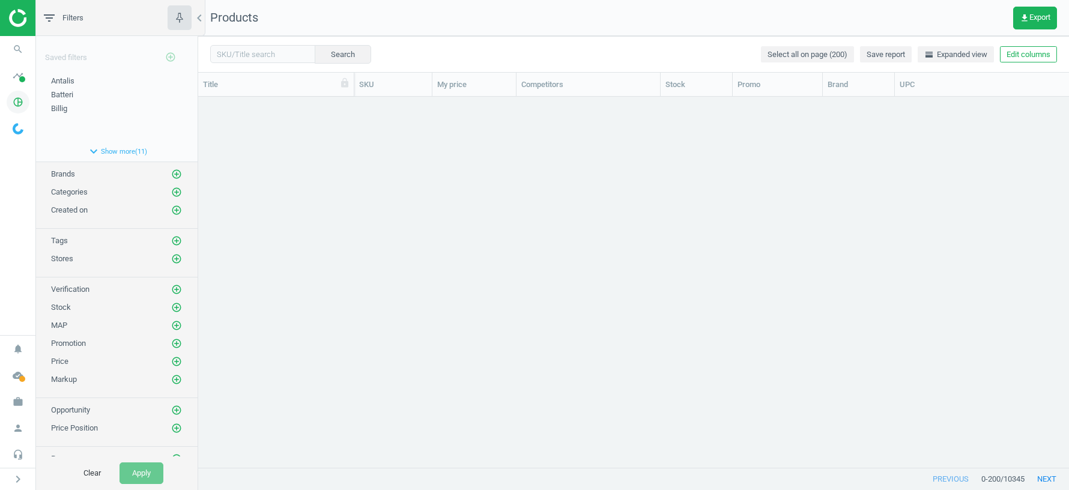
click at [25, 98] on icon "pie_chart_outlined" at bounding box center [18, 102] width 23 height 23
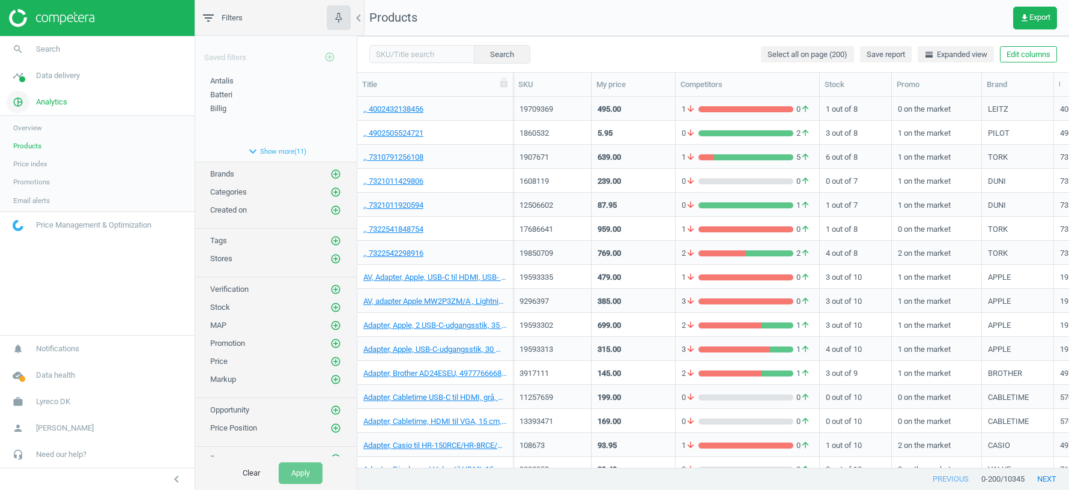
scroll to position [1, 1]
click at [37, 147] on span "Products" at bounding box center [27, 146] width 28 height 10
